Goal: Task Accomplishment & Management: Use online tool/utility

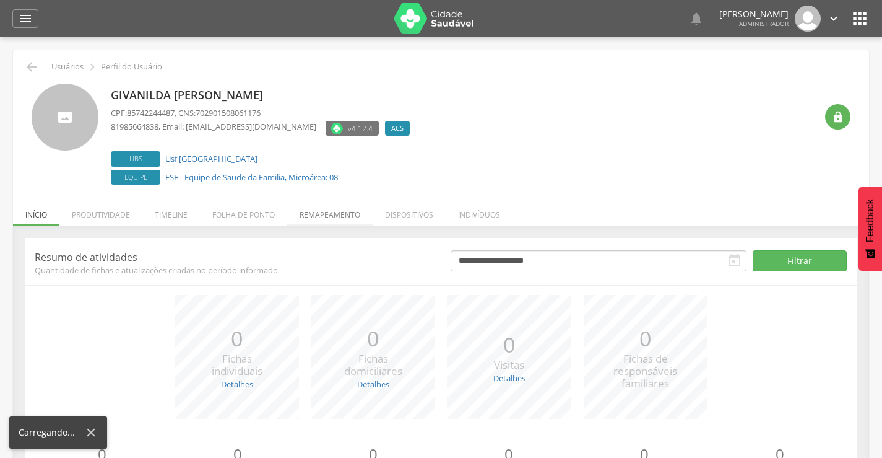
click at [330, 213] on li "Remapeamento" at bounding box center [329, 211] width 85 height 29
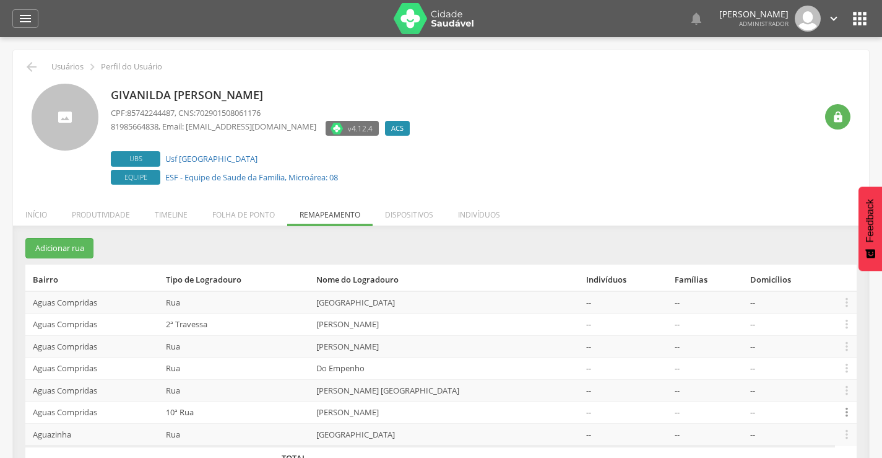
click at [841, 413] on icon "" at bounding box center [847, 412] width 14 height 14
click at [784, 363] on link "Desalocar famílias" at bounding box center [804, 362] width 98 height 15
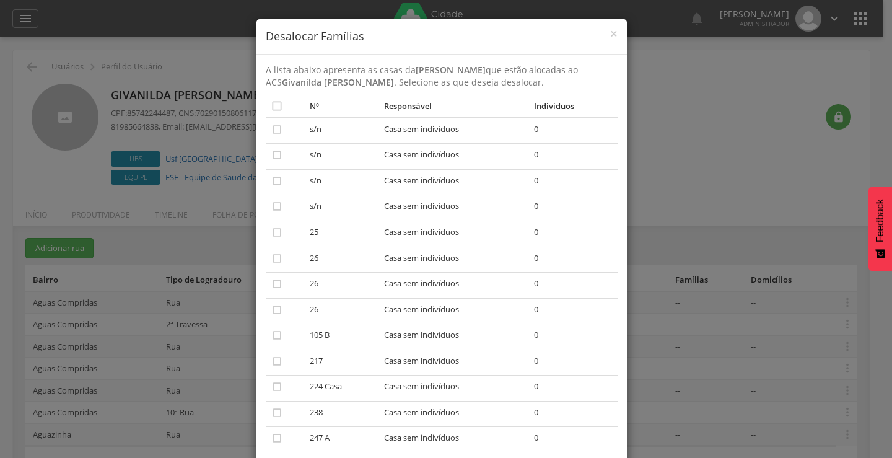
click at [672, 179] on div "× Desalocar Famílias A lista abaixo apresenta as casas da Jose Dias de Moraes q…" at bounding box center [446, 229] width 892 height 458
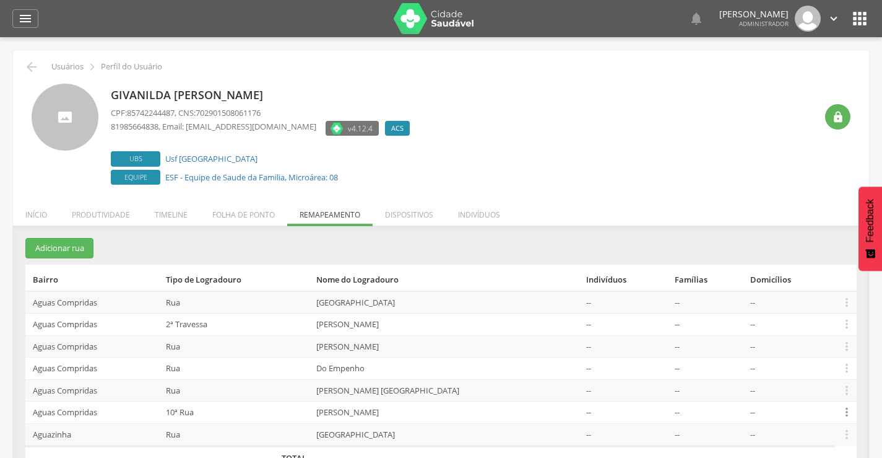
click at [846, 410] on icon "" at bounding box center [847, 412] width 14 height 14
click at [793, 348] on link "Alocar famílias" at bounding box center [804, 348] width 98 height 15
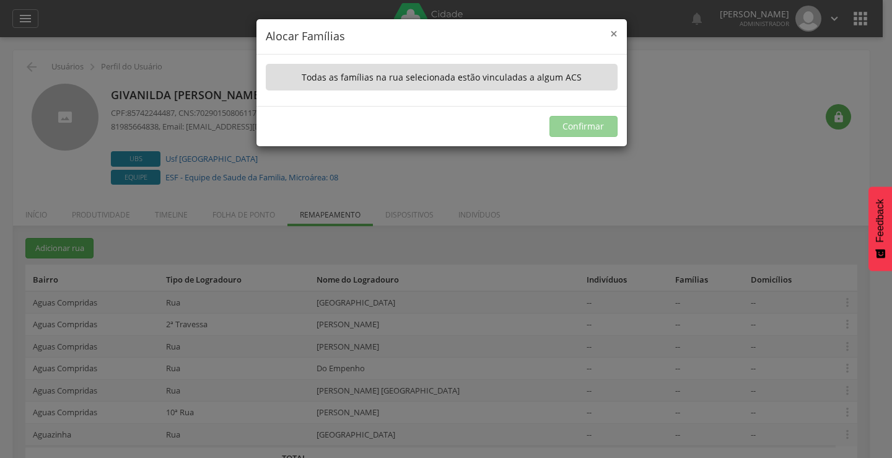
click at [611, 35] on span "×" at bounding box center [613, 33] width 7 height 17
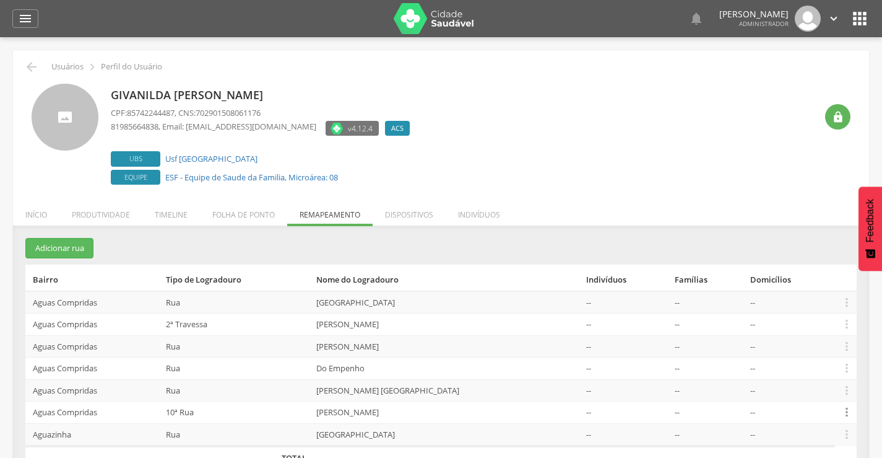
click at [847, 411] on icon "" at bounding box center [847, 412] width 14 height 14
click at [787, 360] on link "Desalocar famílias" at bounding box center [804, 362] width 98 height 15
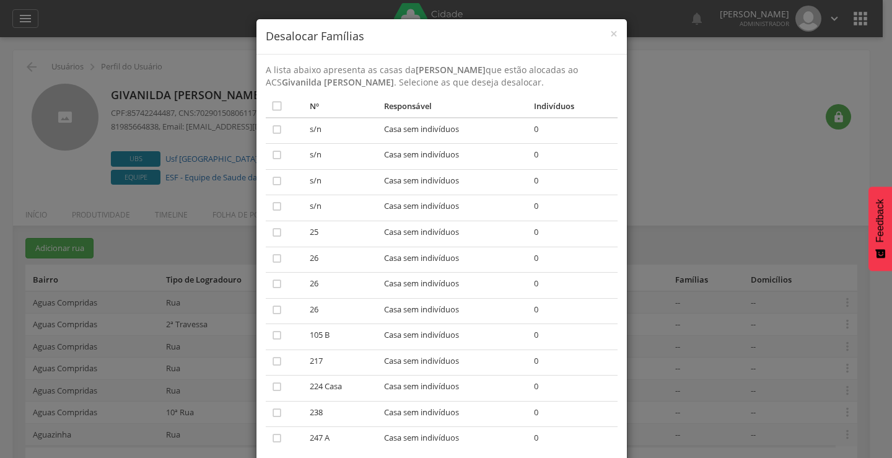
scroll to position [76, 0]
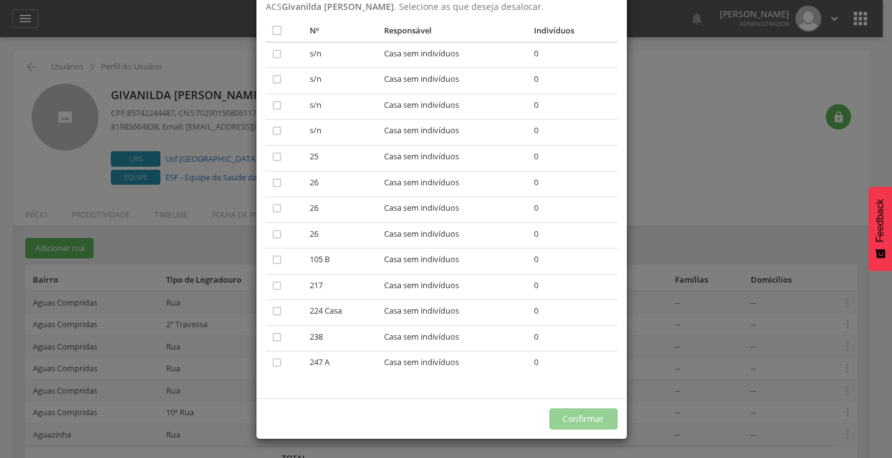
click at [721, 180] on div "× Desalocar Famílias A lista abaixo apresenta as casas da Jose Dias de Moraes q…" at bounding box center [446, 229] width 892 height 458
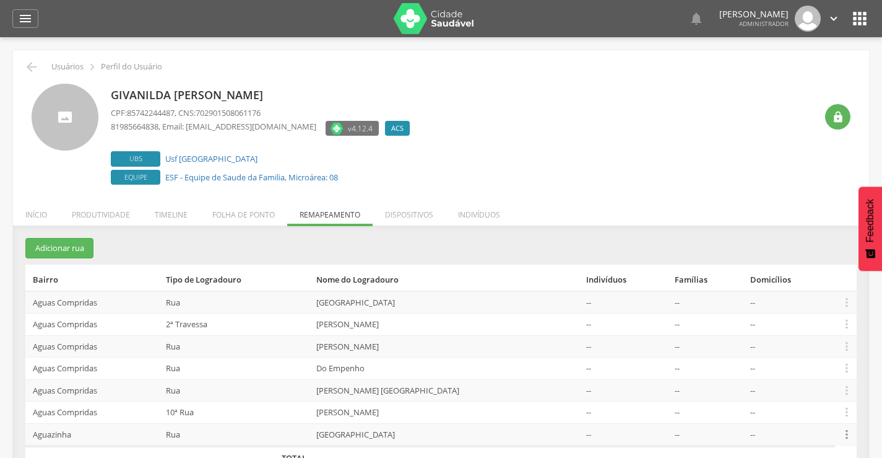
click at [846, 432] on icon "" at bounding box center [847, 434] width 14 height 14
click at [815, 383] on link "Desalocar famílias" at bounding box center [804, 385] width 98 height 15
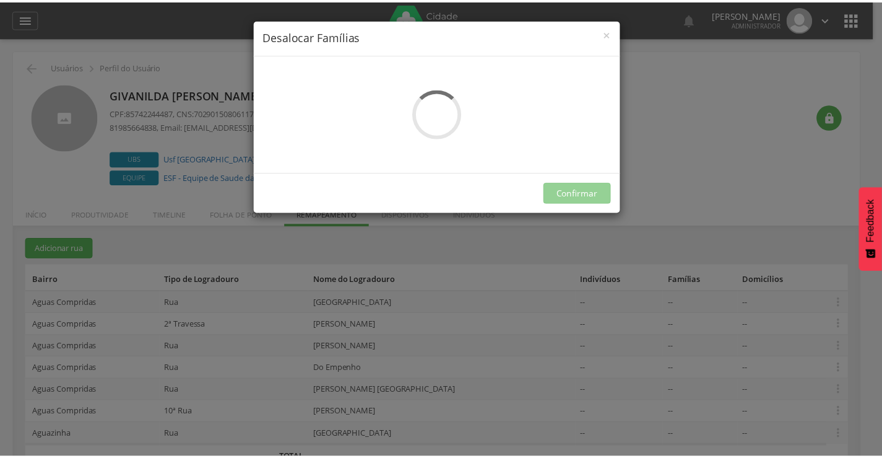
scroll to position [0, 0]
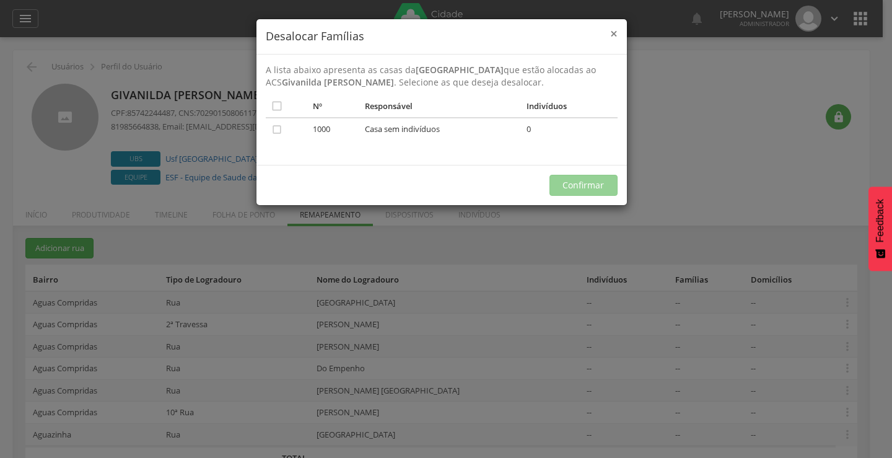
click at [614, 33] on span "×" at bounding box center [613, 33] width 7 height 17
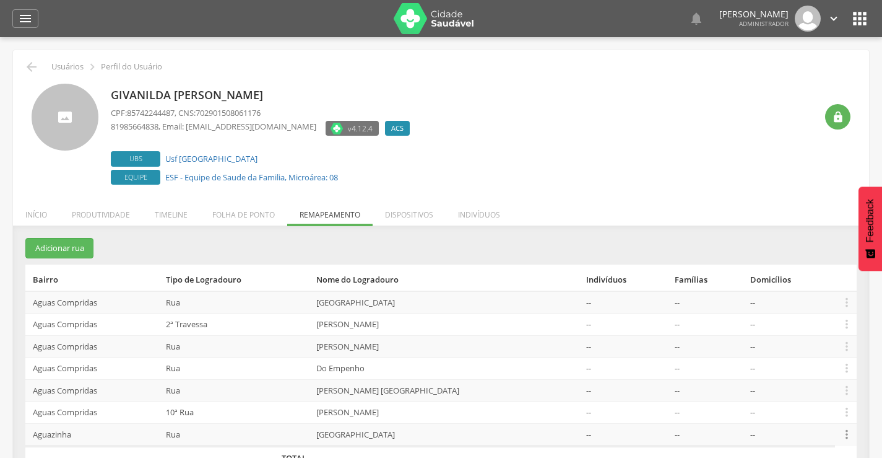
click at [851, 430] on icon "" at bounding box center [847, 434] width 14 height 14
click at [801, 370] on link "Alocar famílias" at bounding box center [804, 369] width 98 height 15
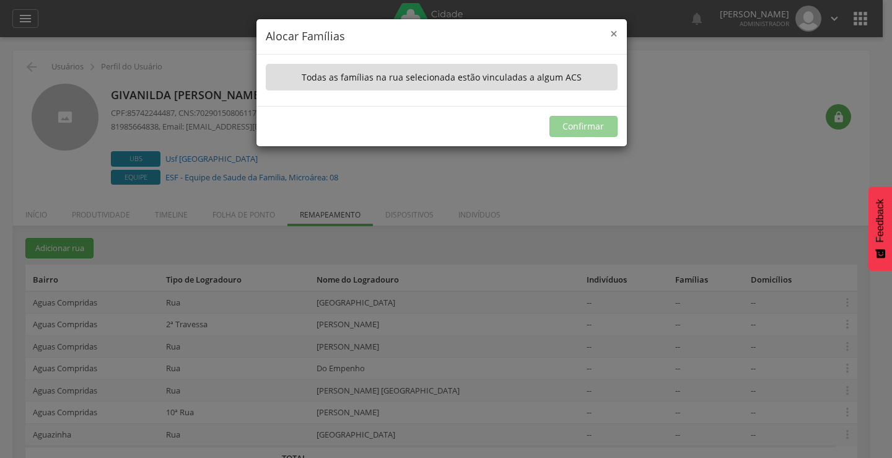
click at [611, 33] on span "×" at bounding box center [613, 33] width 7 height 17
